Goal: Task Accomplishment & Management: Complete application form

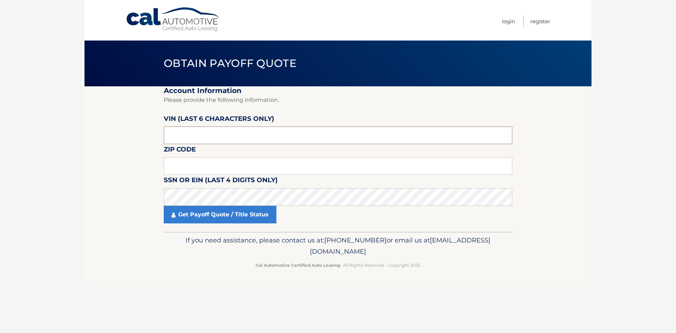
click at [216, 131] on input "text" at bounding box center [338, 135] width 349 height 18
type input "705522"
click at [205, 168] on input "text" at bounding box center [338, 166] width 349 height 18
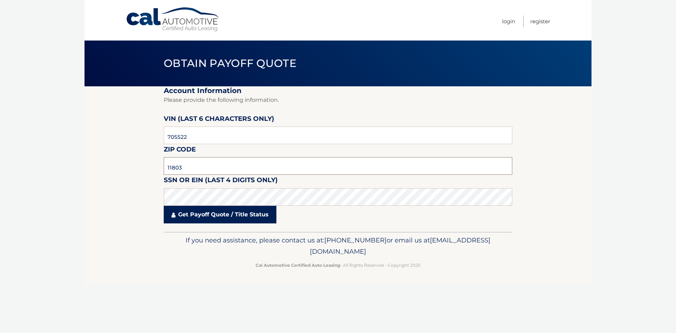
type input "11803"
click at [207, 214] on link "Get Payoff Quote / Title Status" at bounding box center [220, 215] width 113 height 18
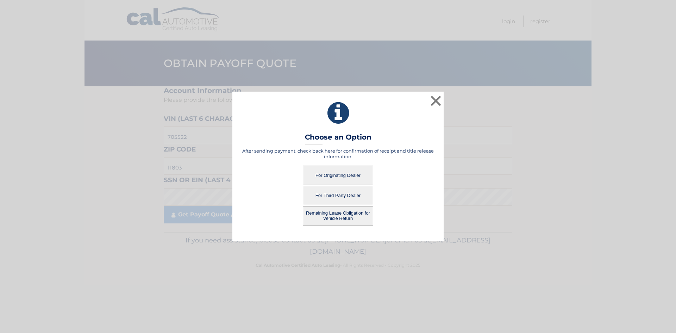
click at [330, 169] on button "For Originating Dealer" at bounding box center [338, 175] width 70 height 19
click at [330, 174] on button "For Originating Dealer" at bounding box center [338, 175] width 70 height 19
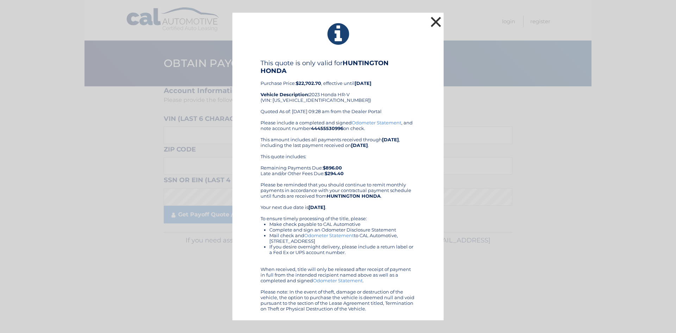
click at [439, 17] on button "×" at bounding box center [436, 22] width 14 height 14
